Goal: Transaction & Acquisition: Purchase product/service

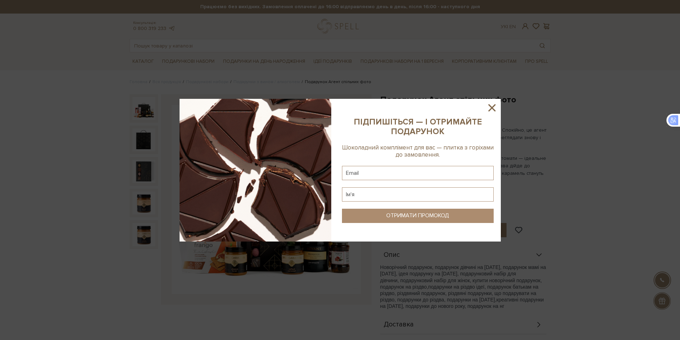
click at [493, 111] on icon at bounding box center [492, 108] width 12 height 12
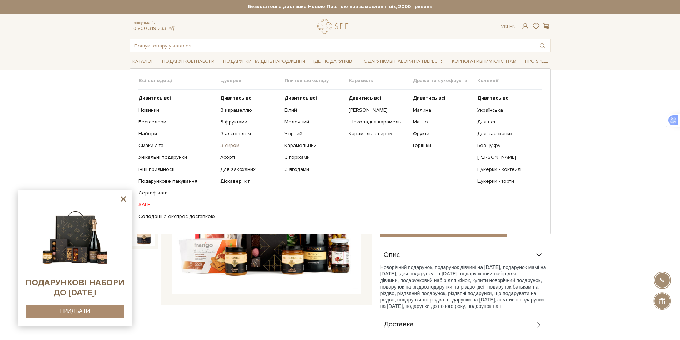
click at [223, 147] on link "З сиром" at bounding box center [249, 145] width 59 height 6
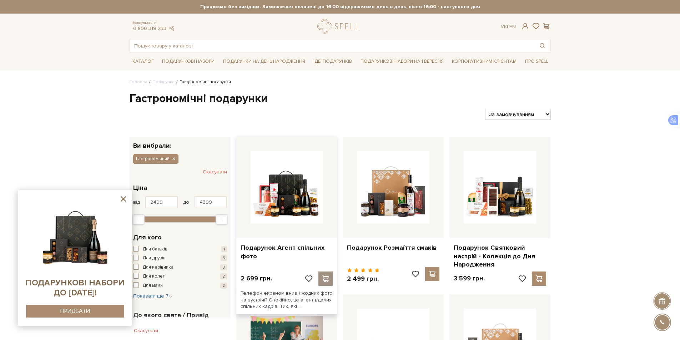
click at [324, 279] on span at bounding box center [325, 278] width 9 height 6
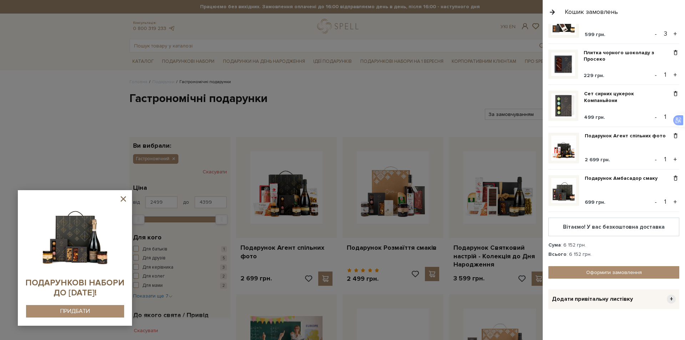
scroll to position [78, 0]
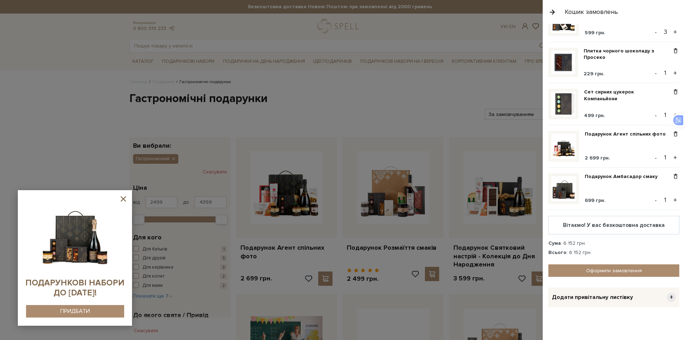
click at [124, 200] on icon at bounding box center [123, 198] width 5 height 5
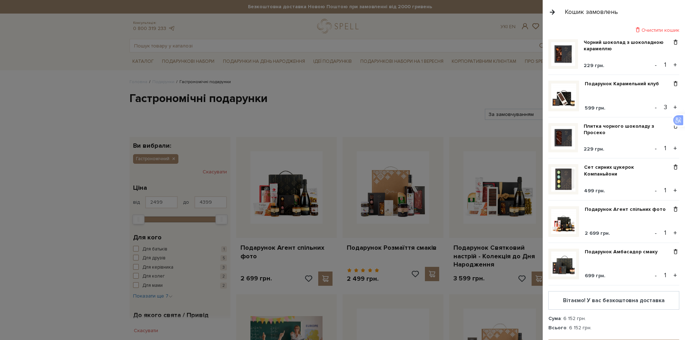
scroll to position [0, 0]
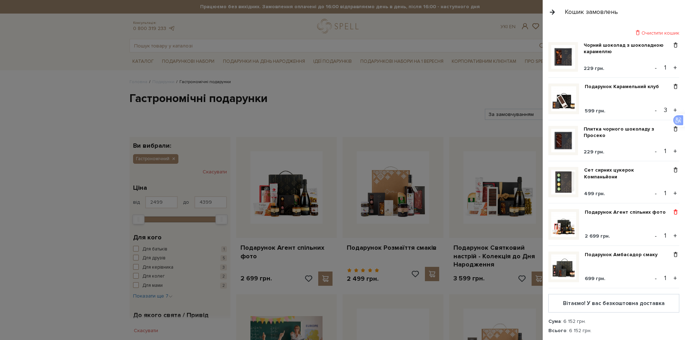
click at [672, 210] on span at bounding box center [675, 212] width 7 height 6
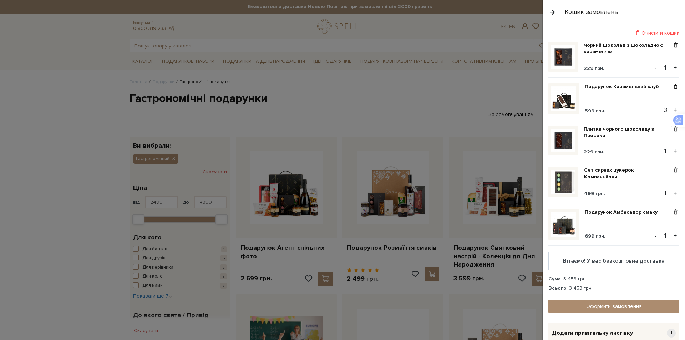
click at [672, 109] on button "+" at bounding box center [675, 110] width 8 height 11
click at [671, 110] on button "+" at bounding box center [675, 110] width 8 height 11
click at [652, 109] on button "-" at bounding box center [655, 110] width 7 height 11
click at [672, 67] on button "+" at bounding box center [675, 67] width 8 height 11
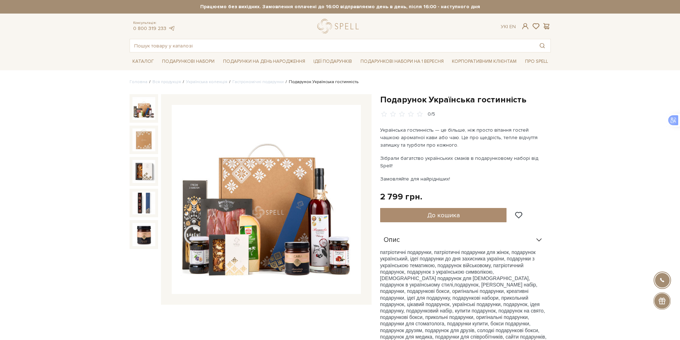
click at [153, 109] on img at bounding box center [143, 108] width 23 height 23
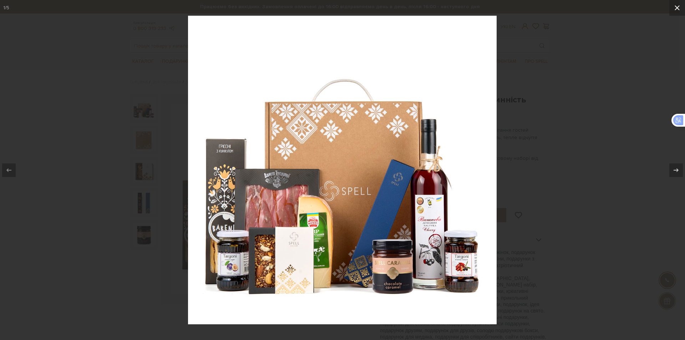
click at [679, 7] on icon at bounding box center [677, 8] width 9 height 9
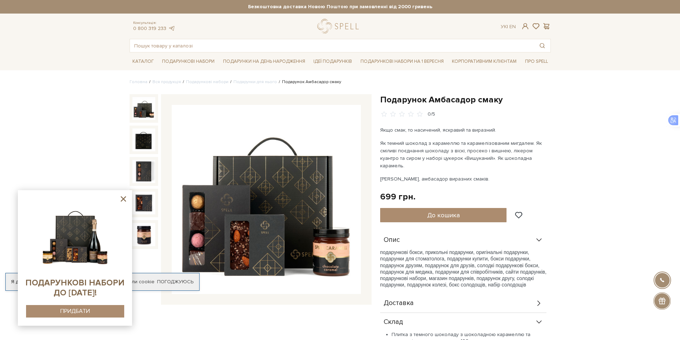
click at [141, 109] on img at bounding box center [143, 108] width 23 height 23
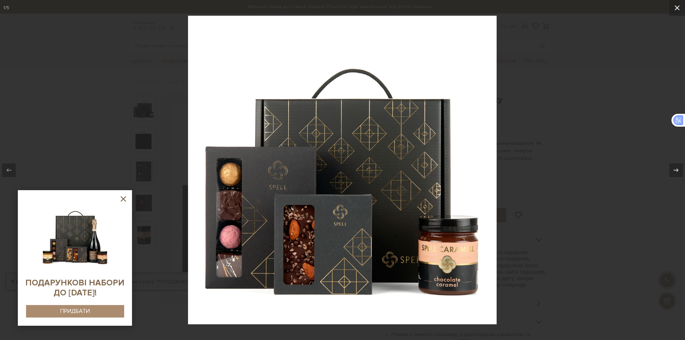
click at [676, 6] on icon at bounding box center [677, 7] width 5 height 5
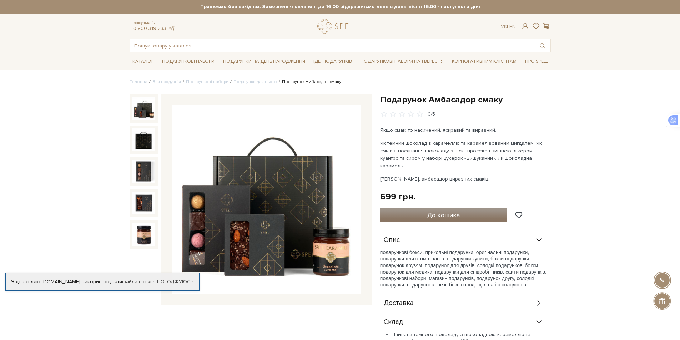
click at [425, 208] on button "До кошика" at bounding box center [443, 215] width 127 height 14
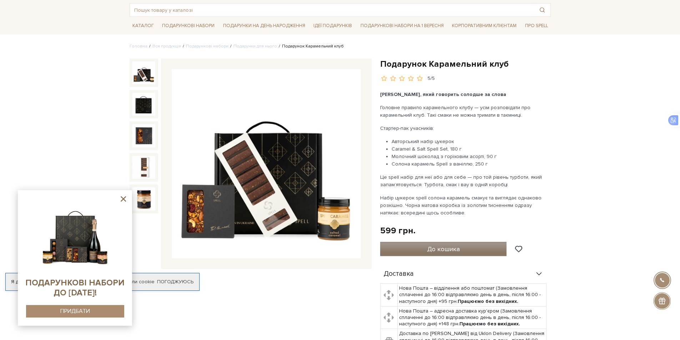
click at [436, 250] on span "До кошика" at bounding box center [443, 249] width 32 height 8
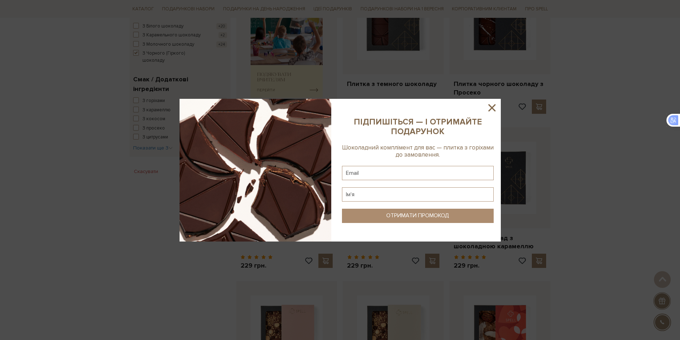
click at [492, 106] on icon at bounding box center [492, 108] width 12 height 12
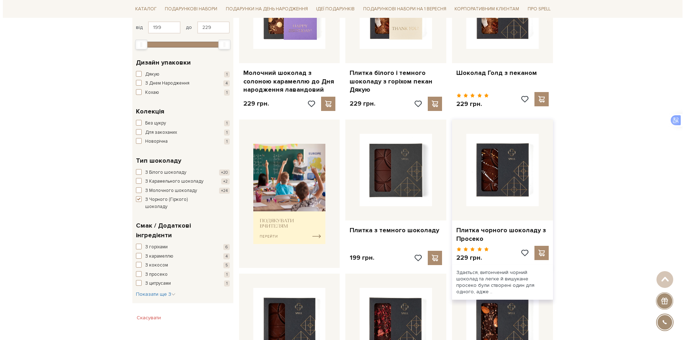
scroll to position [143, 0]
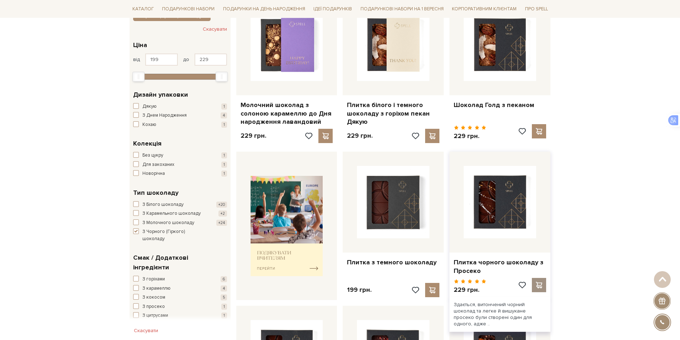
click at [540, 284] on span at bounding box center [538, 285] width 9 height 6
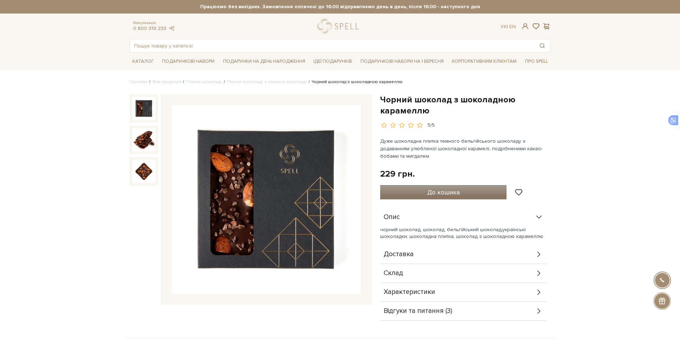
click at [448, 194] on span "До кошика" at bounding box center [443, 192] width 32 height 8
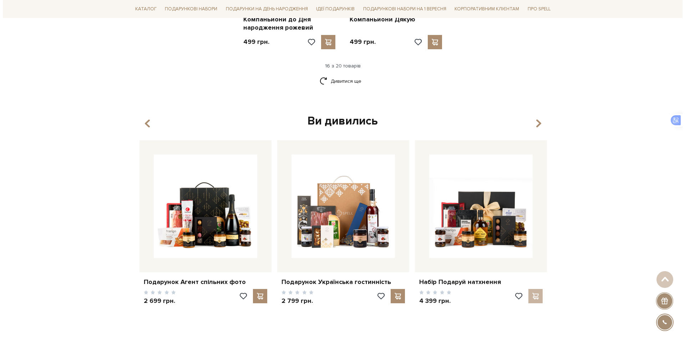
scroll to position [999, 0]
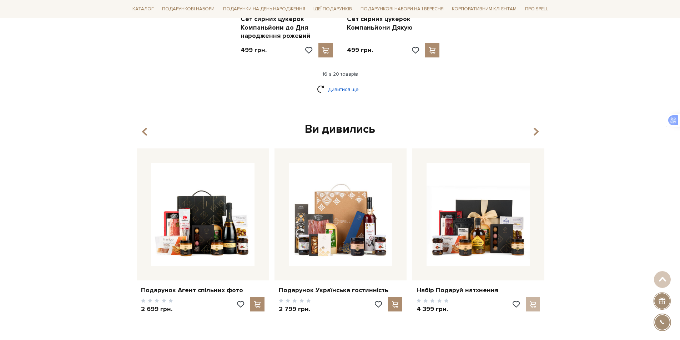
click at [347, 89] on link "Дивитися ще" at bounding box center [340, 89] width 46 height 12
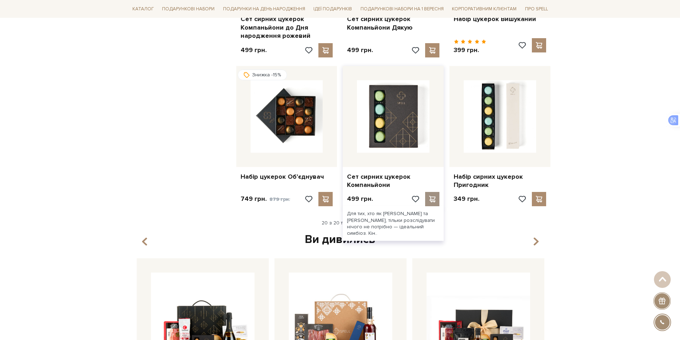
click at [432, 199] on span at bounding box center [432, 199] width 9 height 6
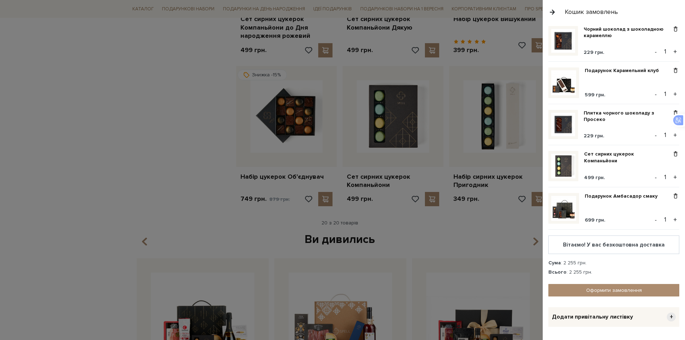
scroll to position [0, 0]
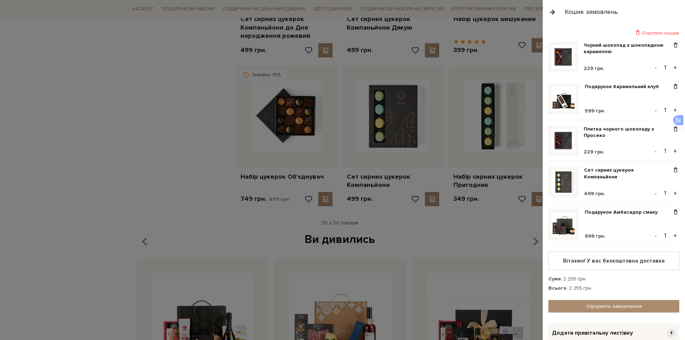
click at [672, 109] on button "+" at bounding box center [675, 110] width 8 height 11
click at [671, 109] on button "+" at bounding box center [675, 110] width 8 height 11
click at [672, 110] on button "+" at bounding box center [675, 110] width 8 height 11
click at [671, 110] on button "+" at bounding box center [675, 110] width 8 height 11
